Goal: Find specific page/section: Find specific page/section

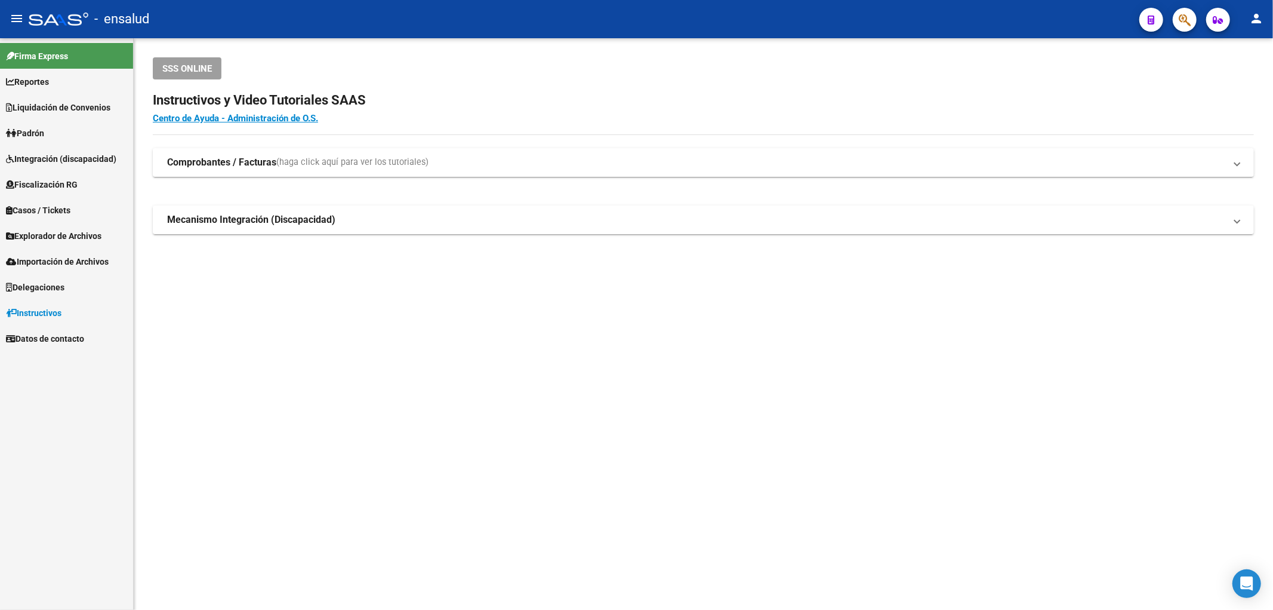
click at [38, 133] on span "Padrón" at bounding box center [25, 133] width 38 height 13
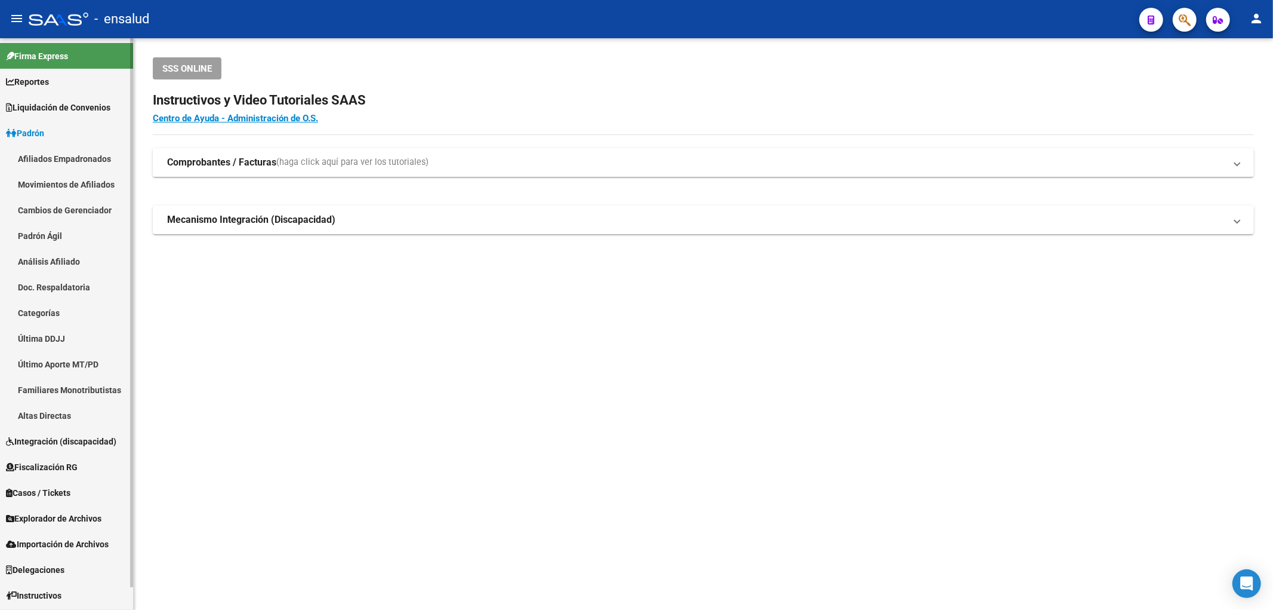
click at [48, 161] on link "Afiliados Empadronados" at bounding box center [66, 159] width 133 height 26
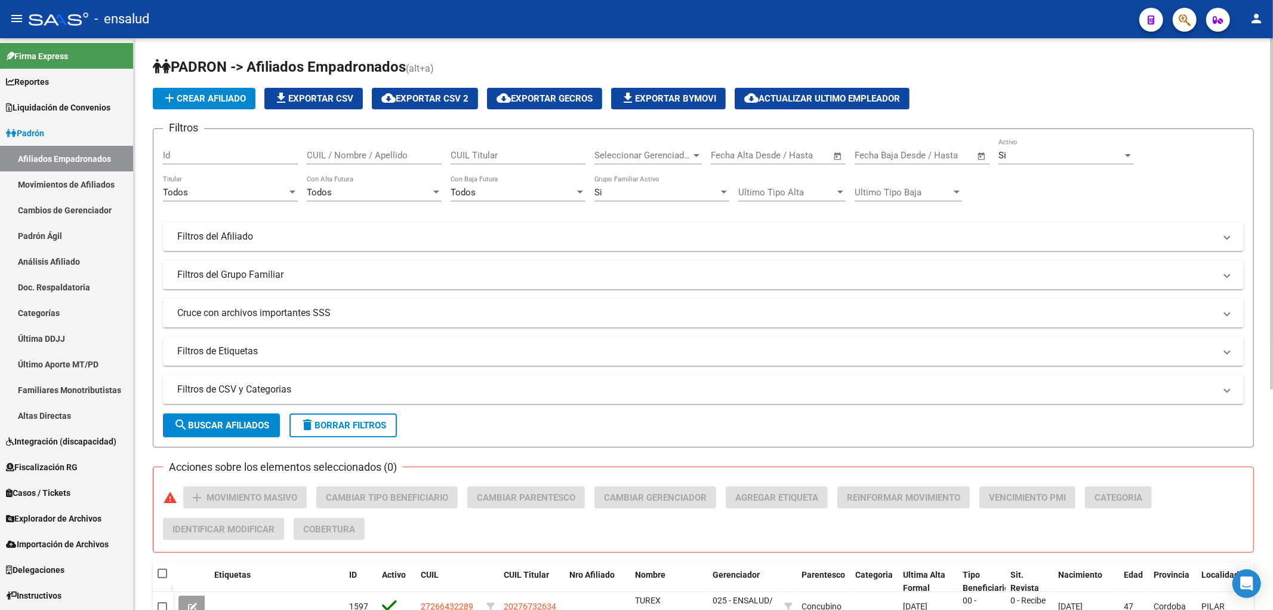
scroll to position [265, 0]
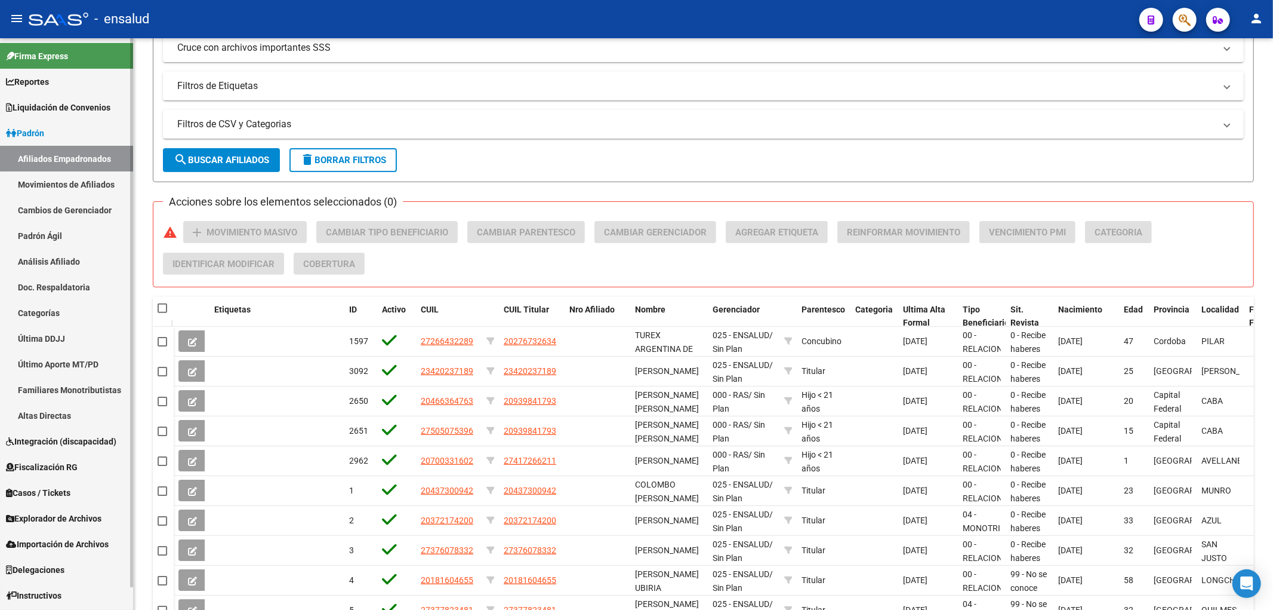
click at [44, 134] on span "Padrón" at bounding box center [25, 133] width 38 height 13
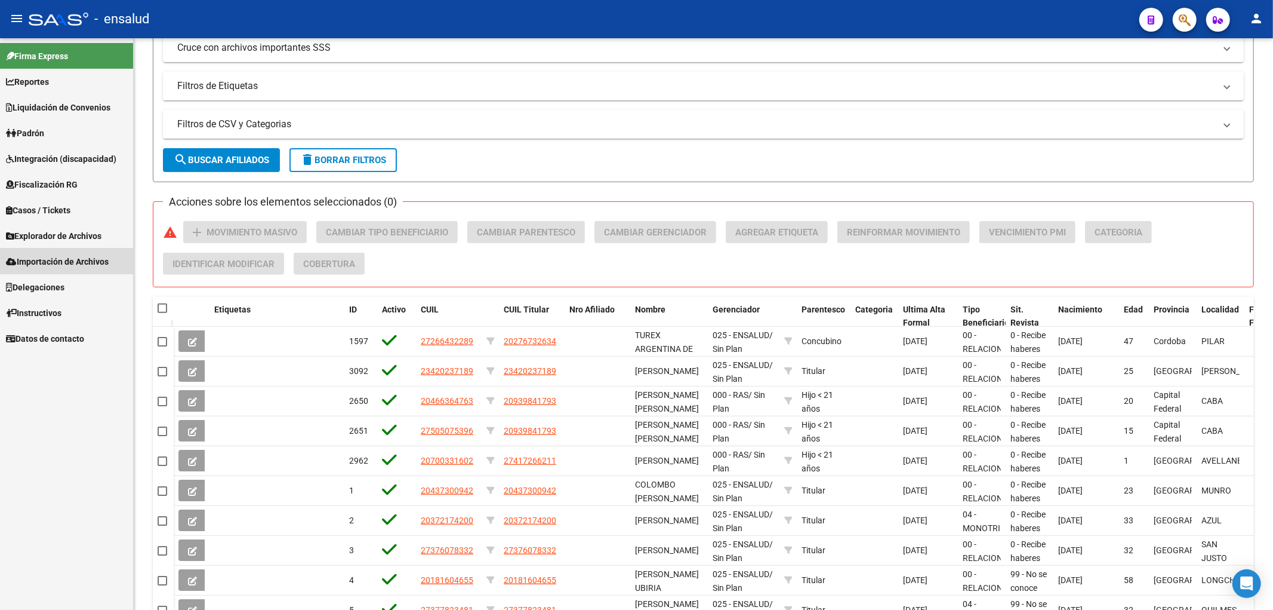
click at [73, 260] on span "Importación de Archivos" at bounding box center [57, 261] width 103 height 13
click at [57, 221] on link "Casos / Tickets" at bounding box center [66, 210] width 133 height 26
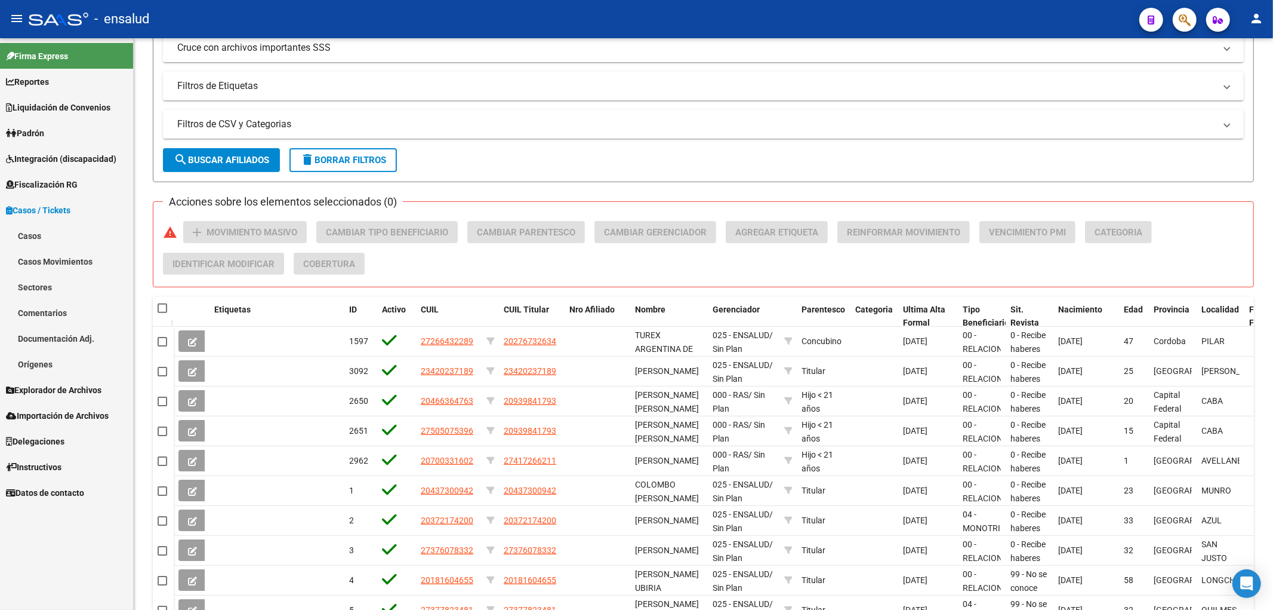
click at [63, 207] on span "Casos / Tickets" at bounding box center [38, 210] width 64 height 13
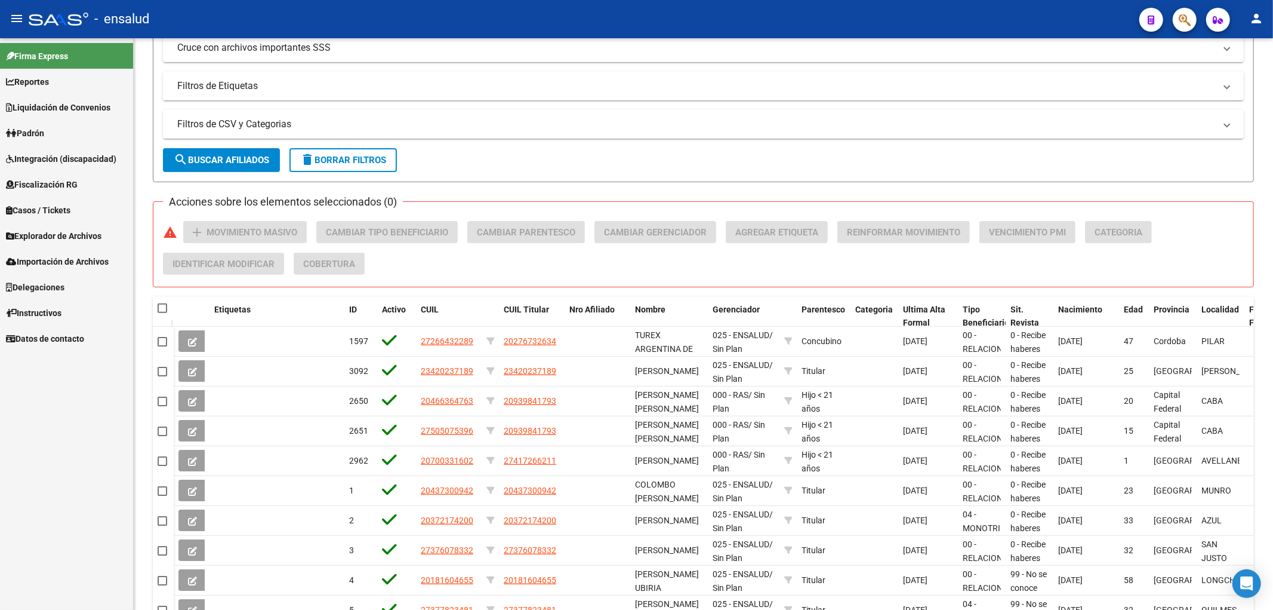
click at [51, 239] on span "Explorador de Archivos" at bounding box center [54, 235] width 96 height 13
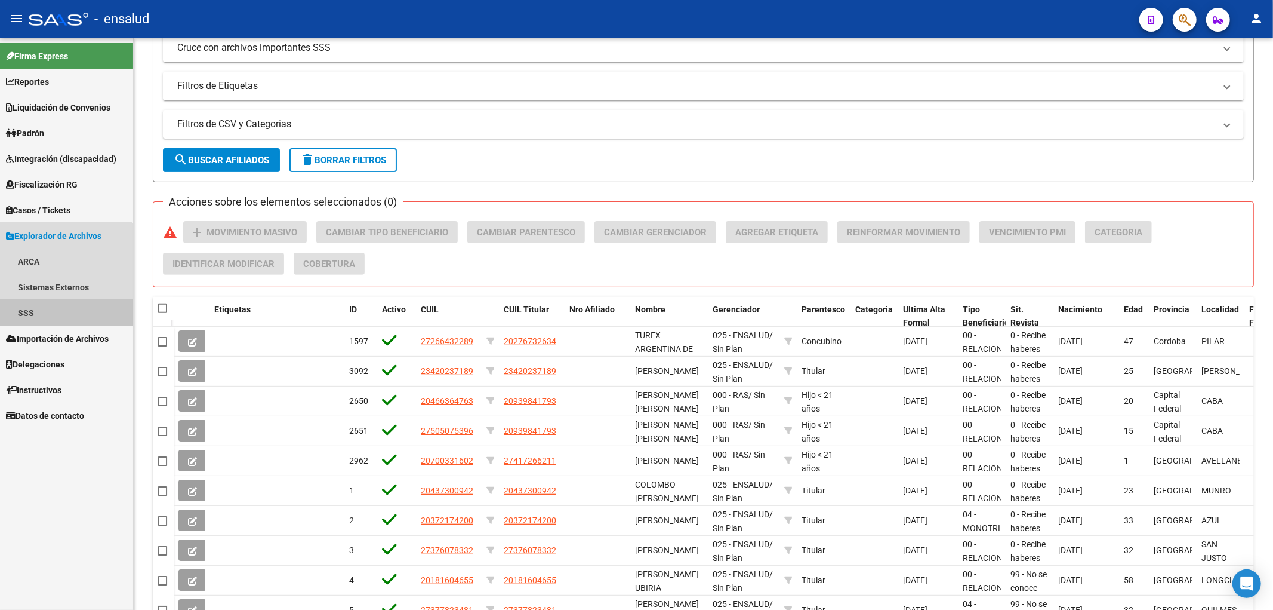
click at [32, 311] on link "SSS" at bounding box center [66, 313] width 133 height 26
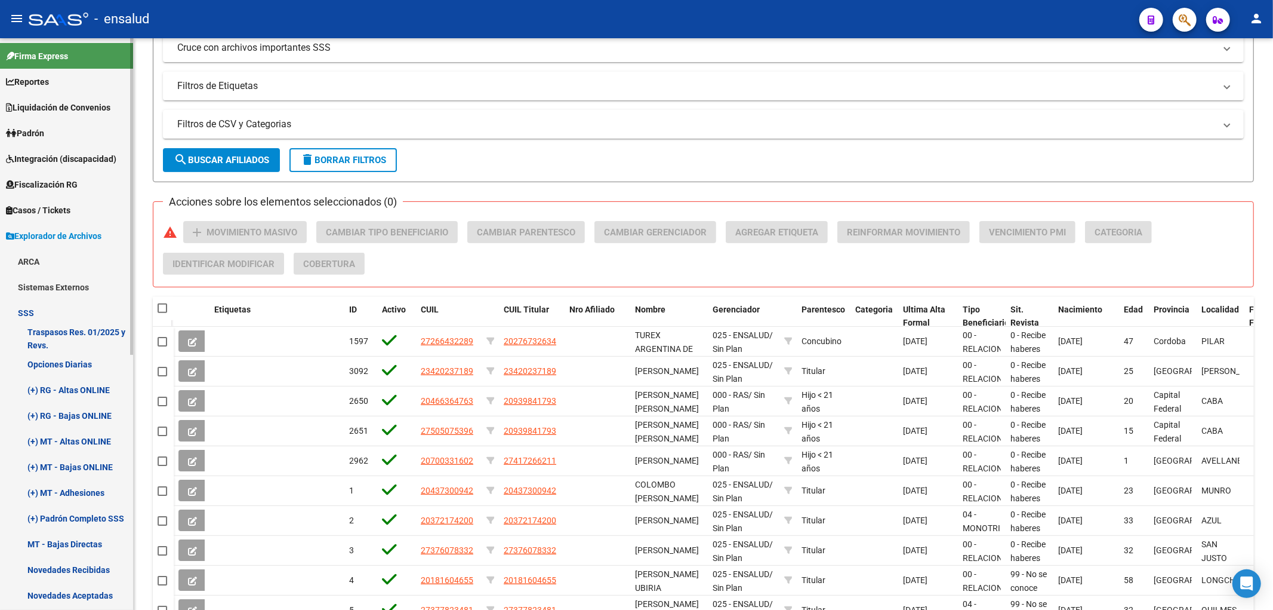
click at [66, 367] on link "Opciones Diarias" at bounding box center [66, 364] width 133 height 26
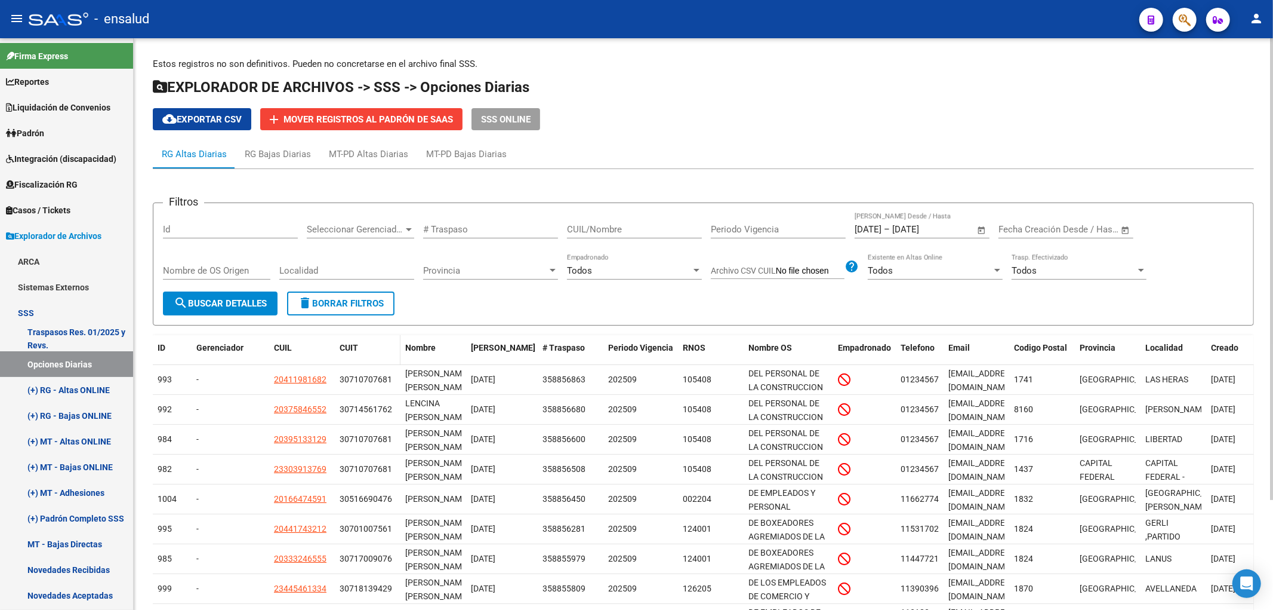
scroll to position [136, 0]
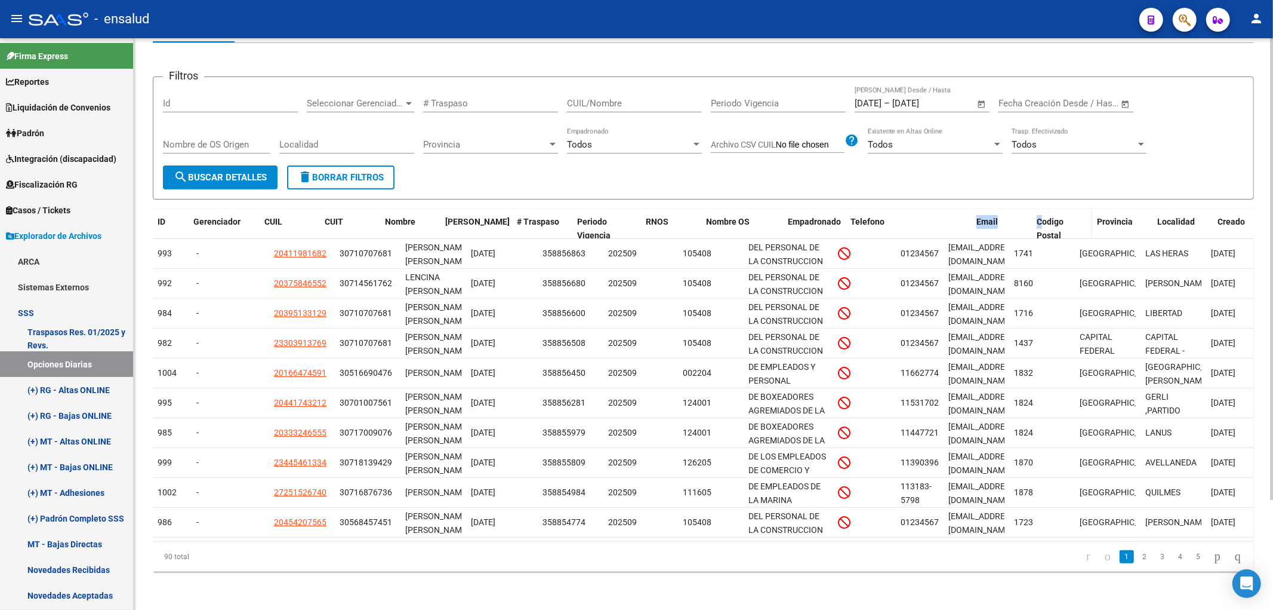
drag, startPoint x: 940, startPoint y: 210, endPoint x: 1041, endPoint y: 215, distance: 101.0
click at [1041, 215] on div "ID Gerenciador CUIL CUIT Nombre Fecha Traspaso # Traspaso Periodo Vigencia RNOS…" at bounding box center [718, 228] width 1131 height 39
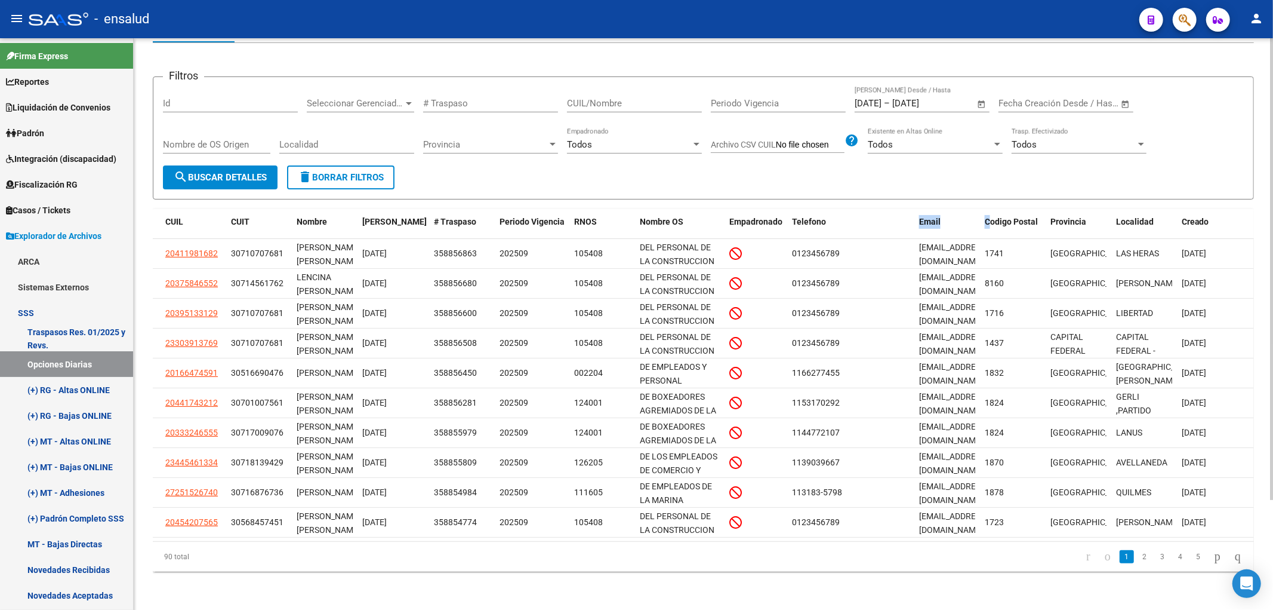
scroll to position [0, 0]
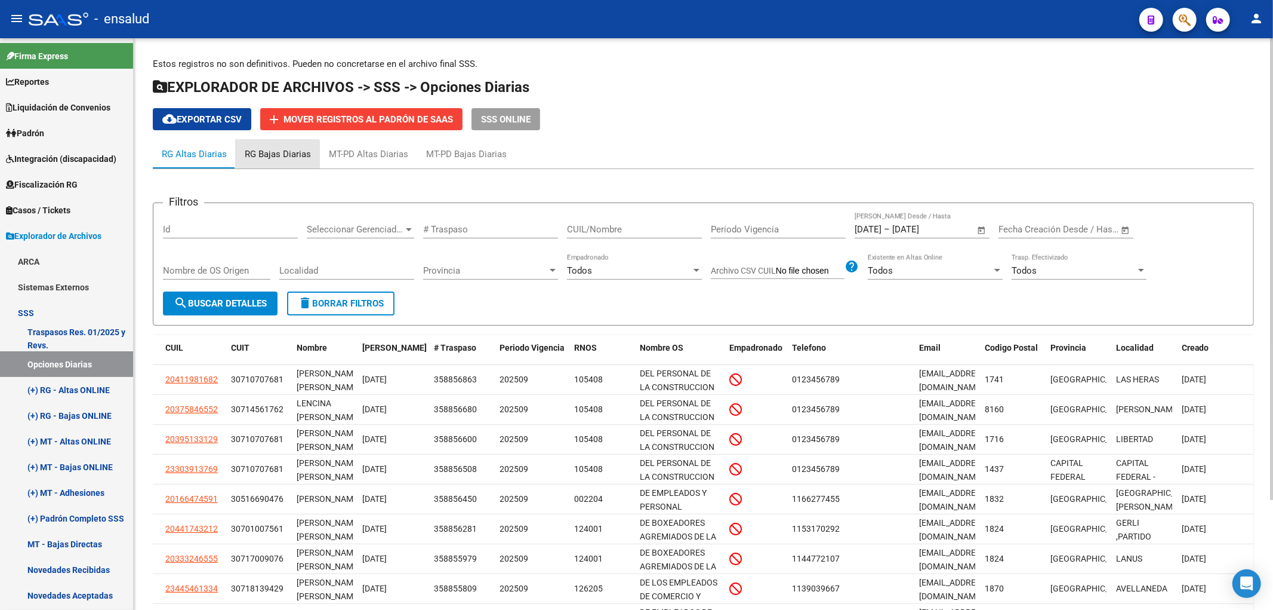
click at [276, 162] on div "RG Bajas Diarias" at bounding box center [278, 154] width 84 height 29
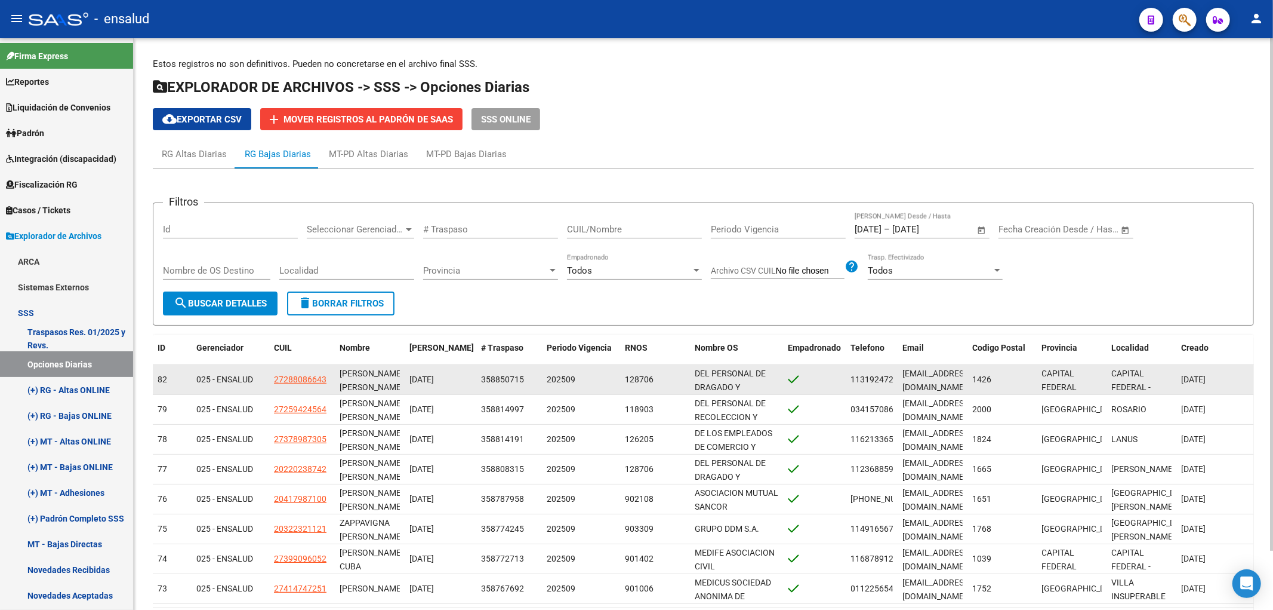
scroll to position [66, 0]
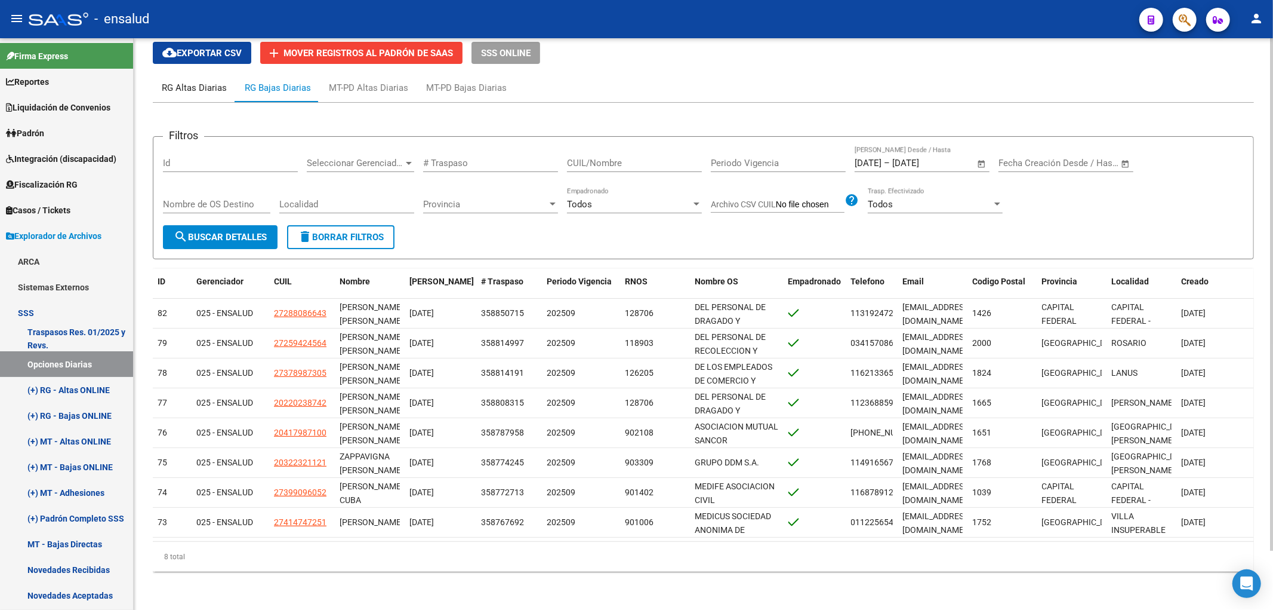
click at [215, 85] on div "RG Altas Diarias" at bounding box center [194, 87] width 65 height 13
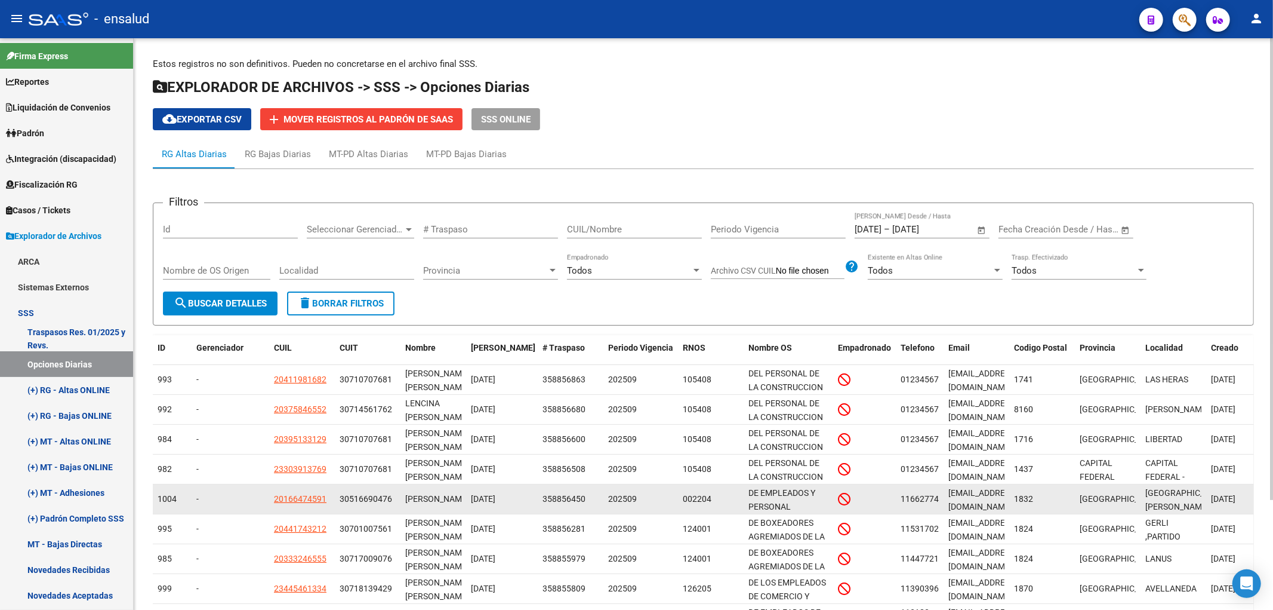
scroll to position [136, 0]
